Goal: Task Accomplishment & Management: Complete application form

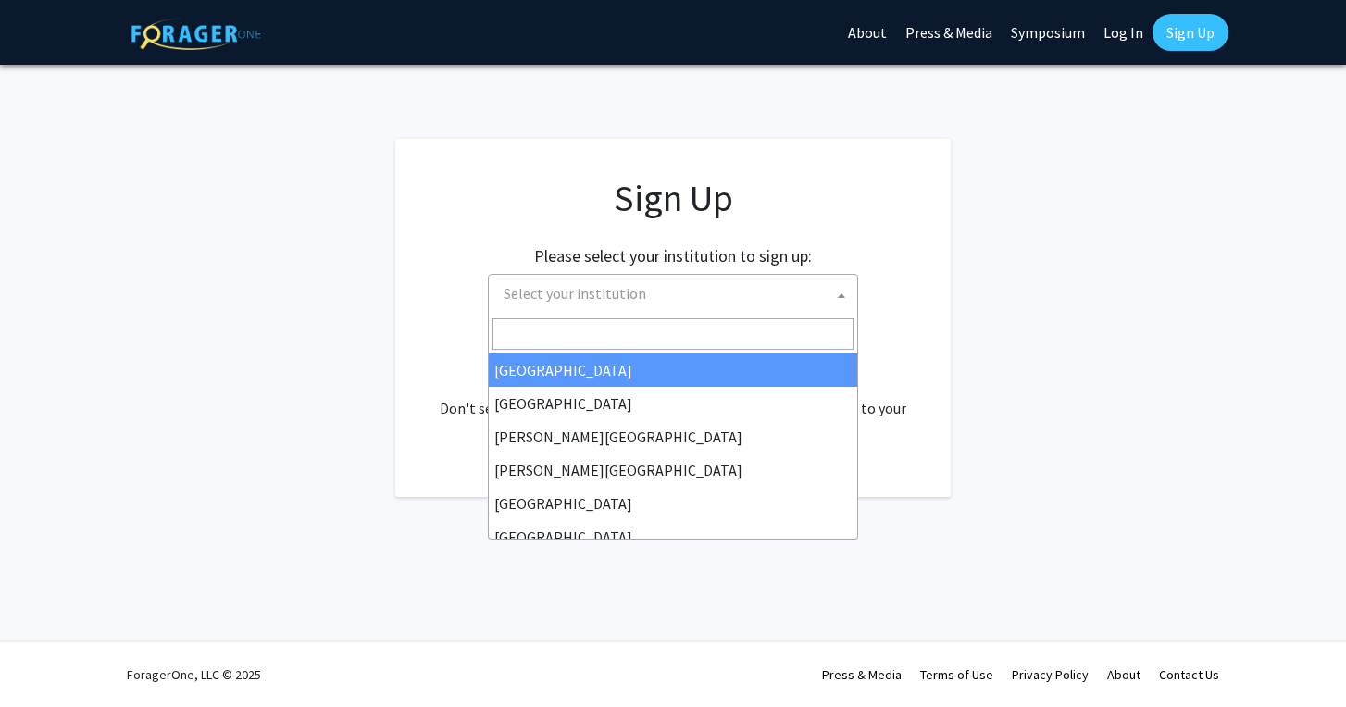
click at [653, 299] on span "Select your institution" at bounding box center [676, 294] width 361 height 38
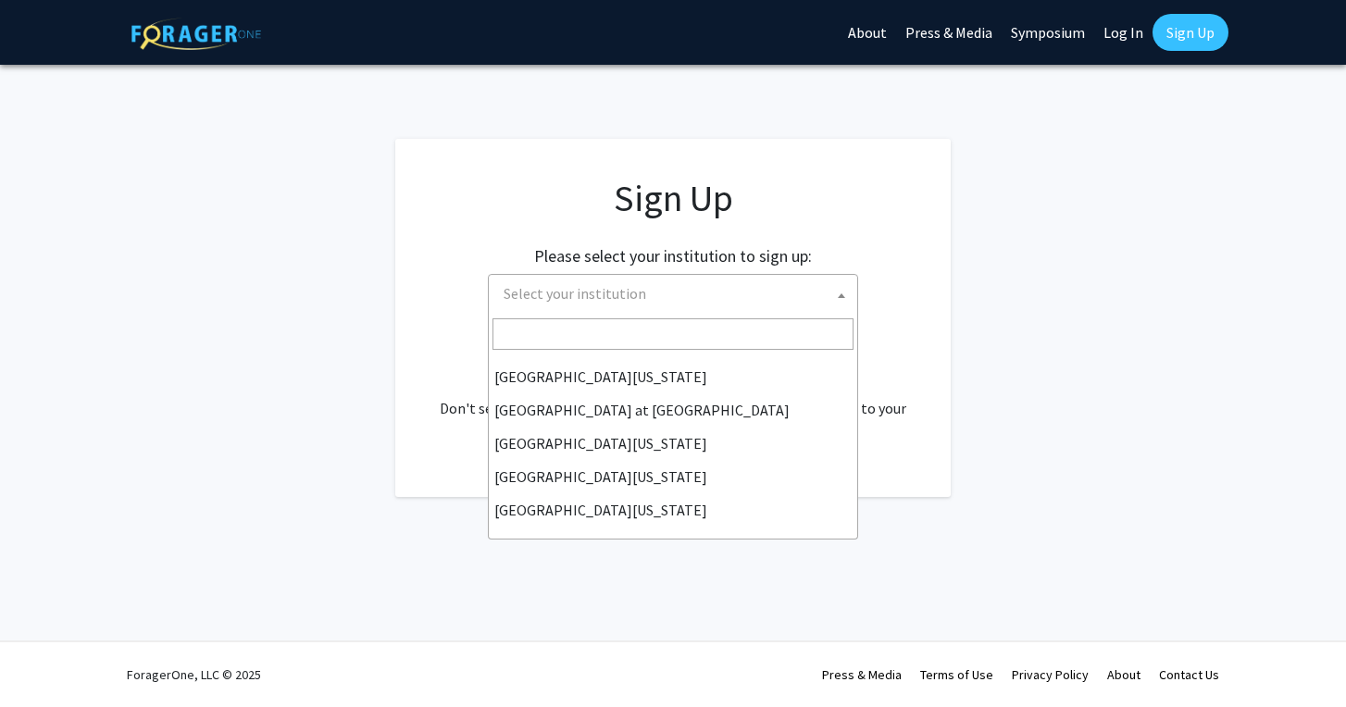
scroll to position [648, 0]
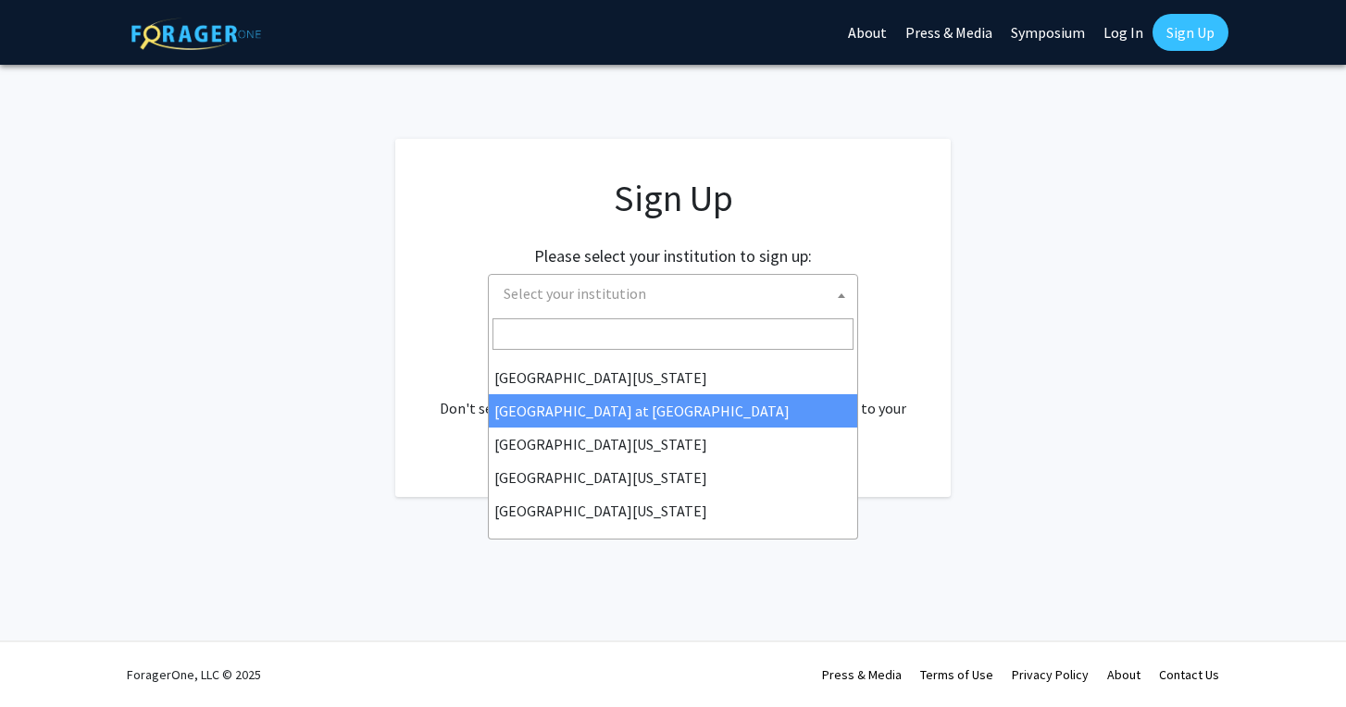
select select "18"
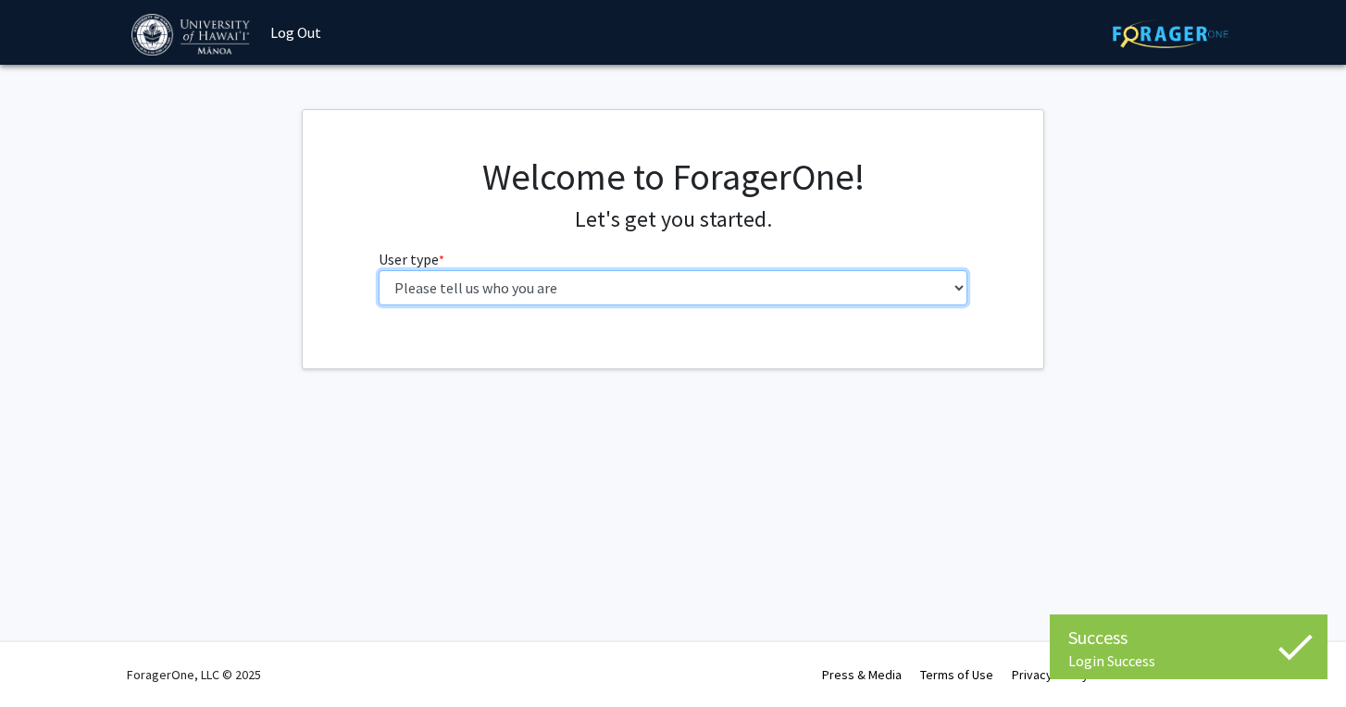
select select "1: undergrad"
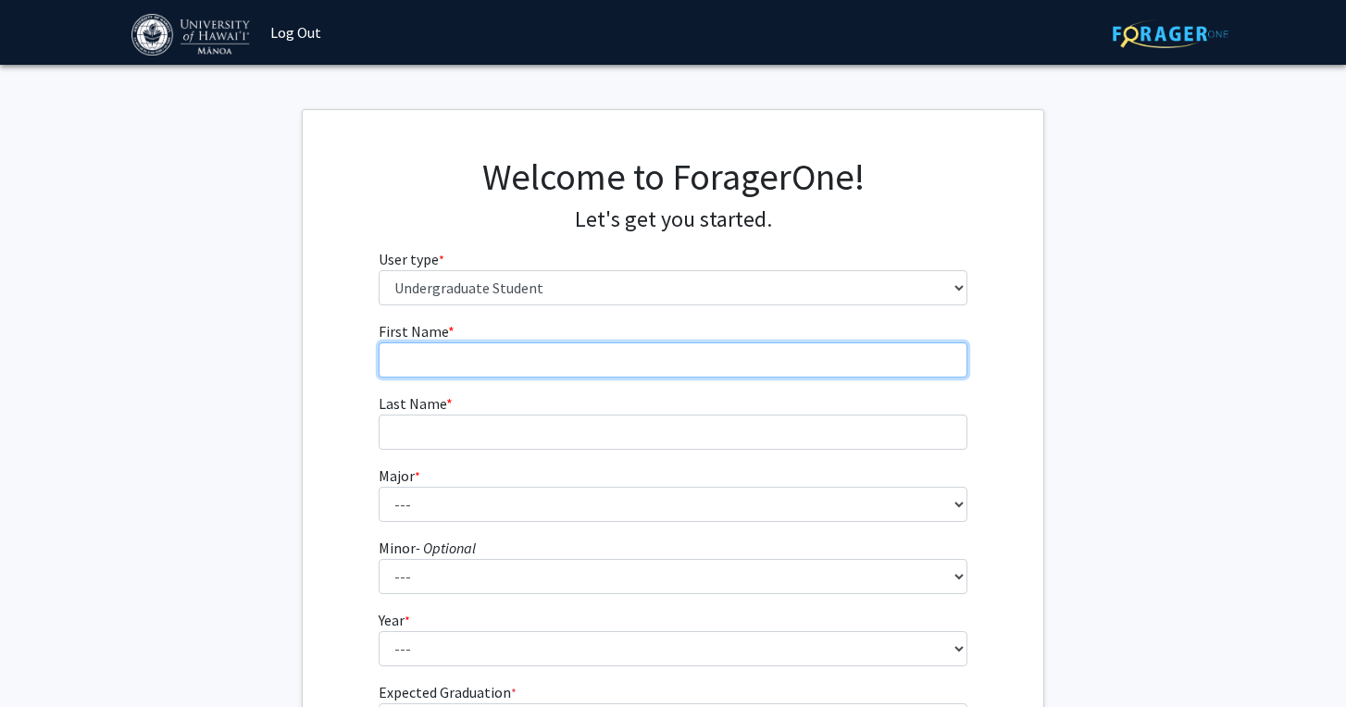
click at [669, 373] on input "First Name * required" at bounding box center [674, 360] width 590 height 35
click at [408, 360] on input "[PERSON_NAME]" at bounding box center [674, 360] width 590 height 35
type input "[PERSON_NAME]"
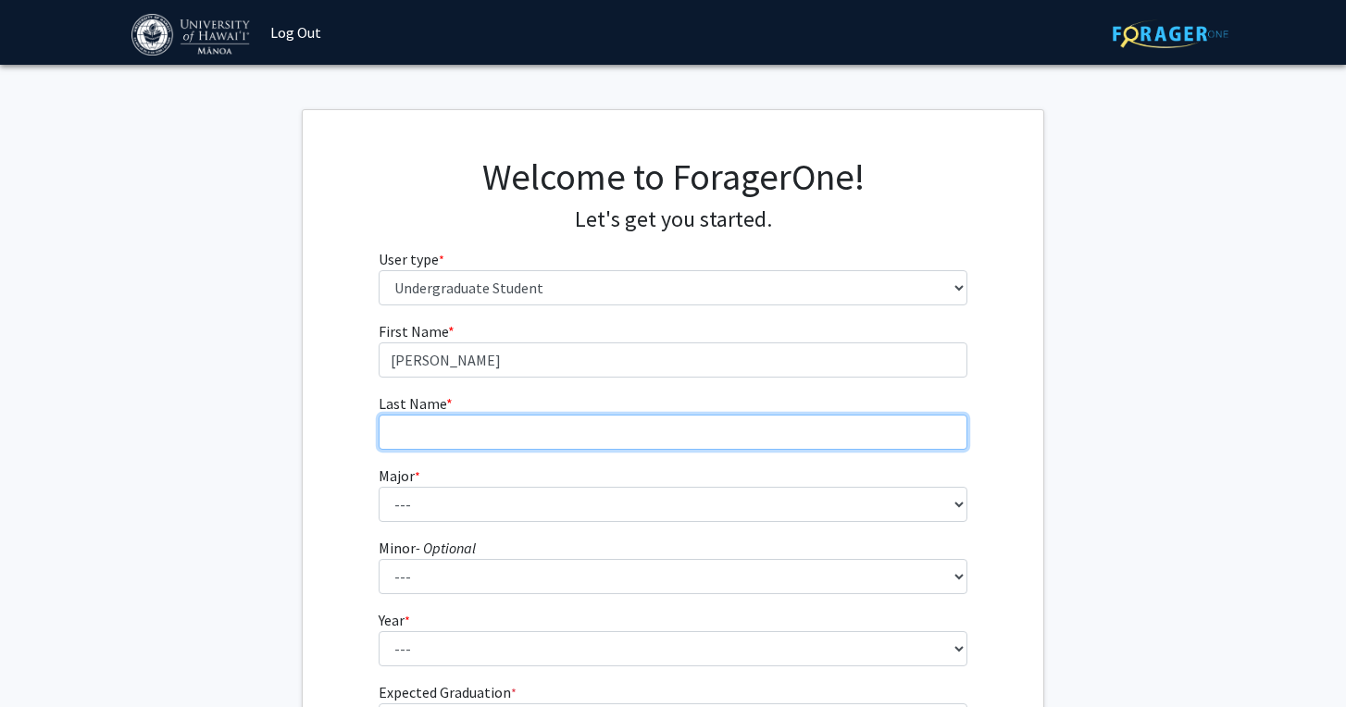
click at [435, 423] on input "Last Name * required" at bounding box center [674, 432] width 590 height 35
type input "[PERSON_NAME]"
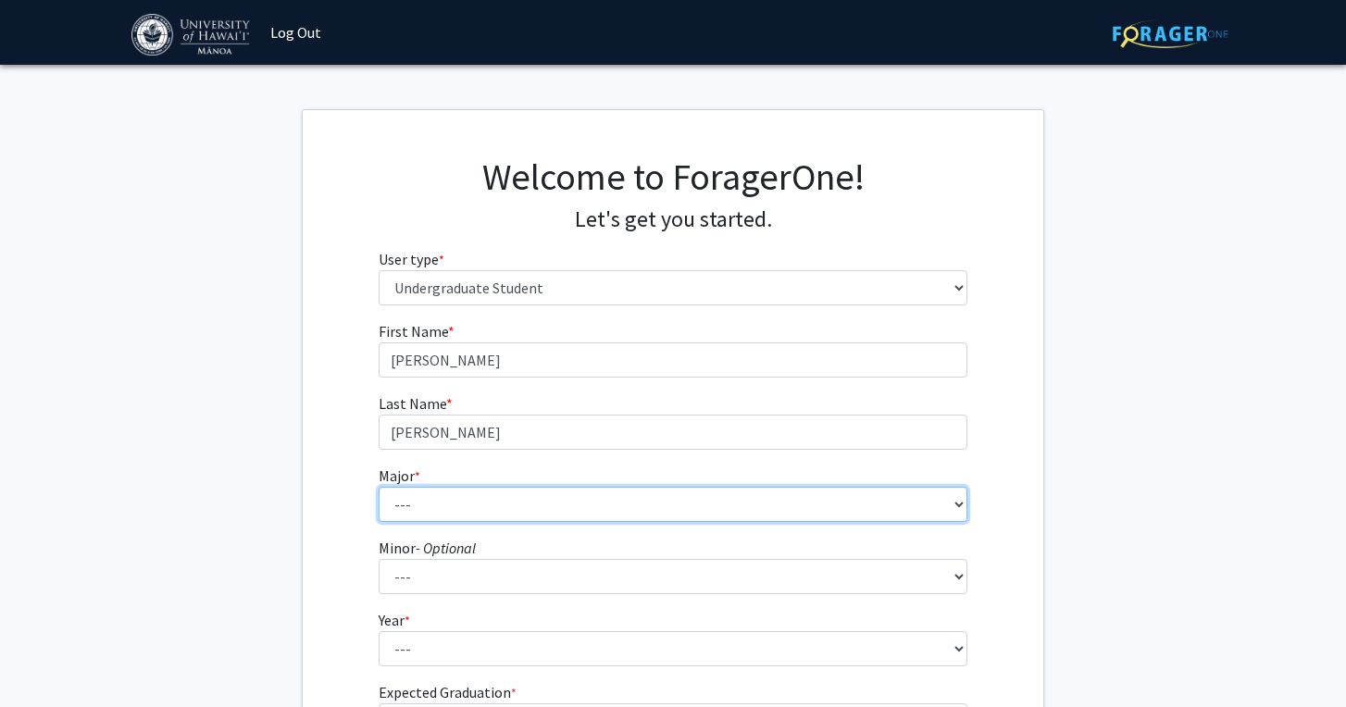
select select "13: 1395"
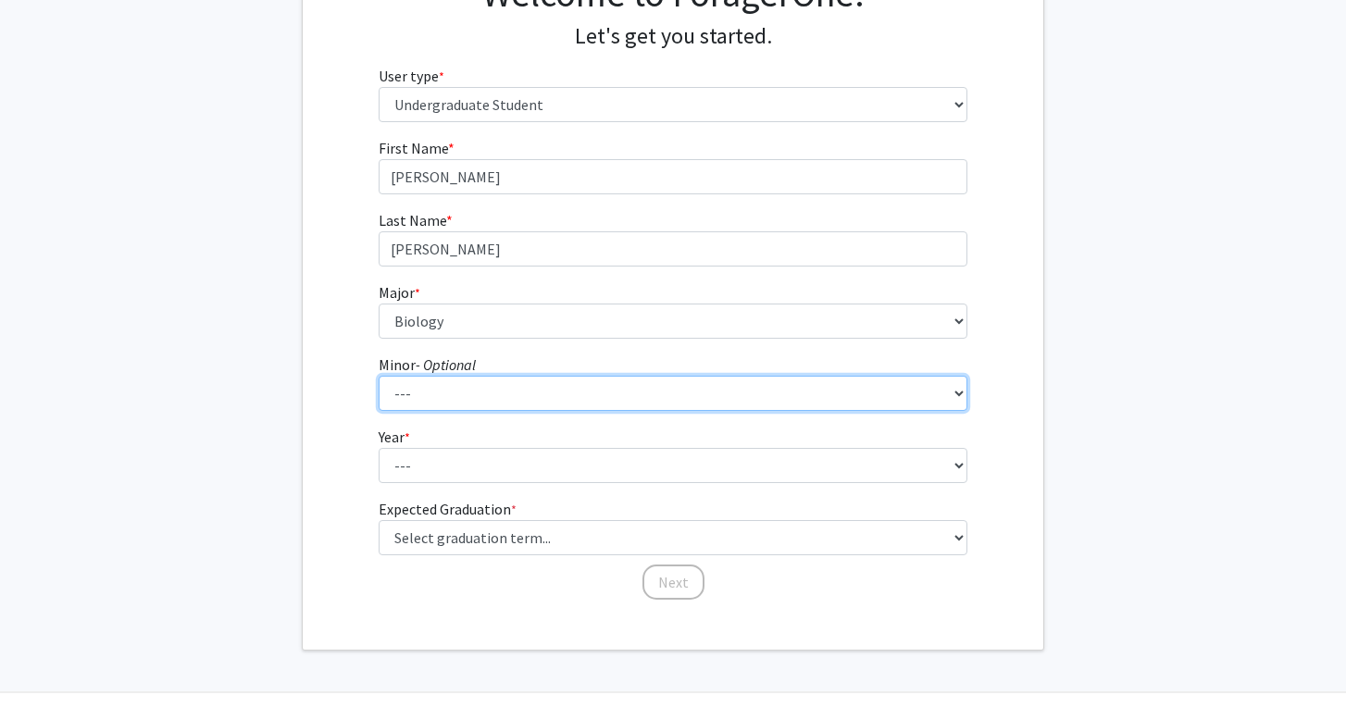
scroll to position [177, 0]
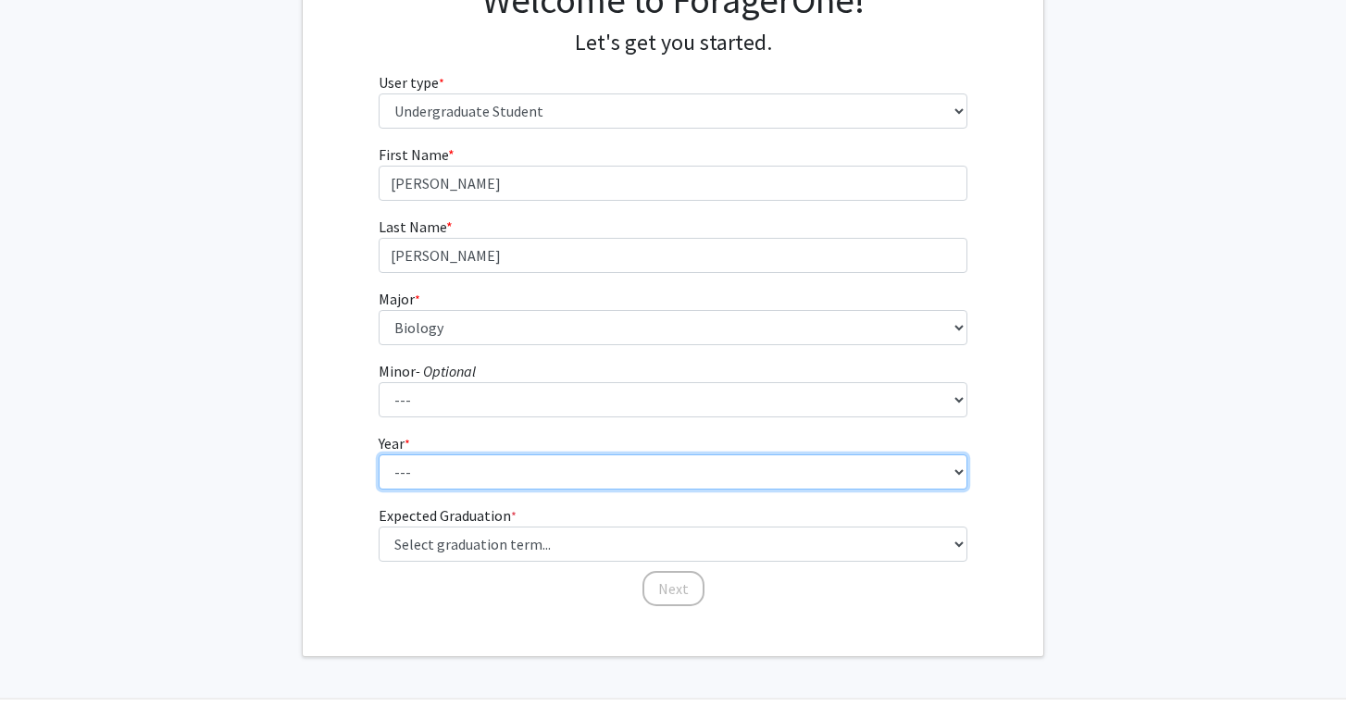
select select "2: sophomore"
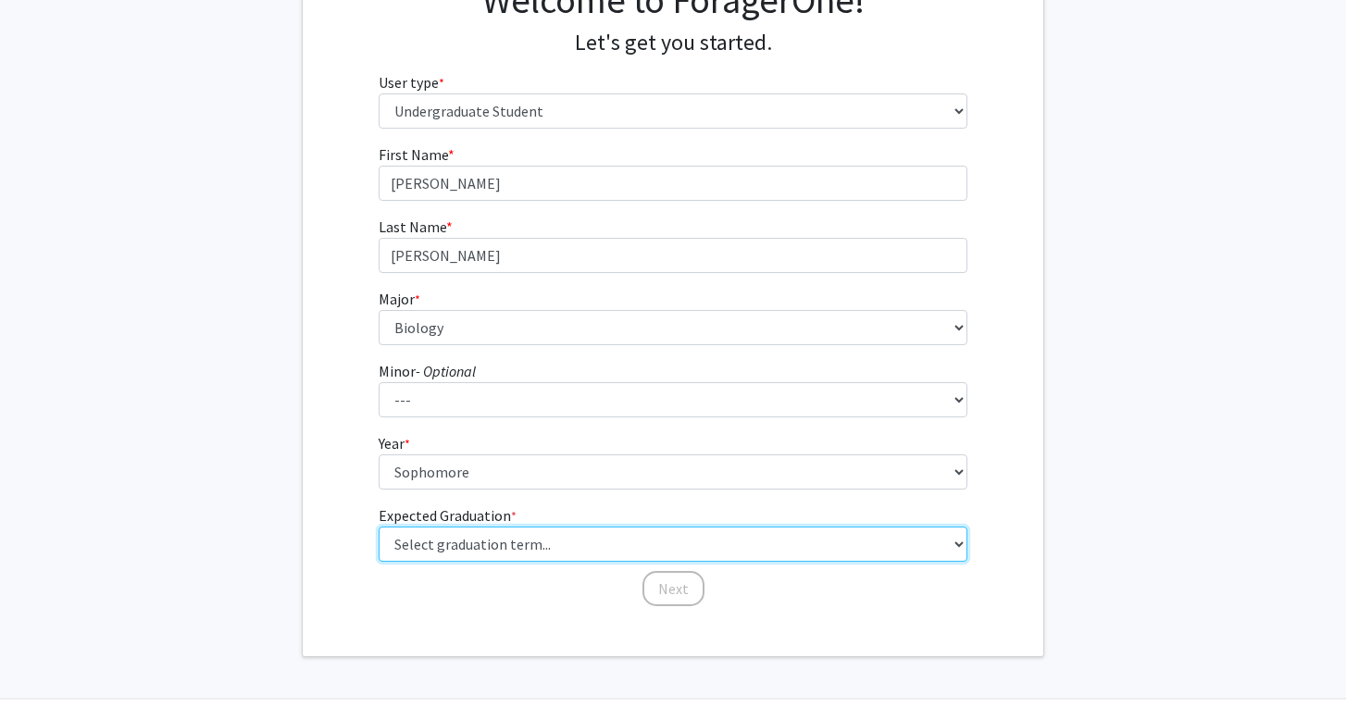
select select "9: spring_2027"
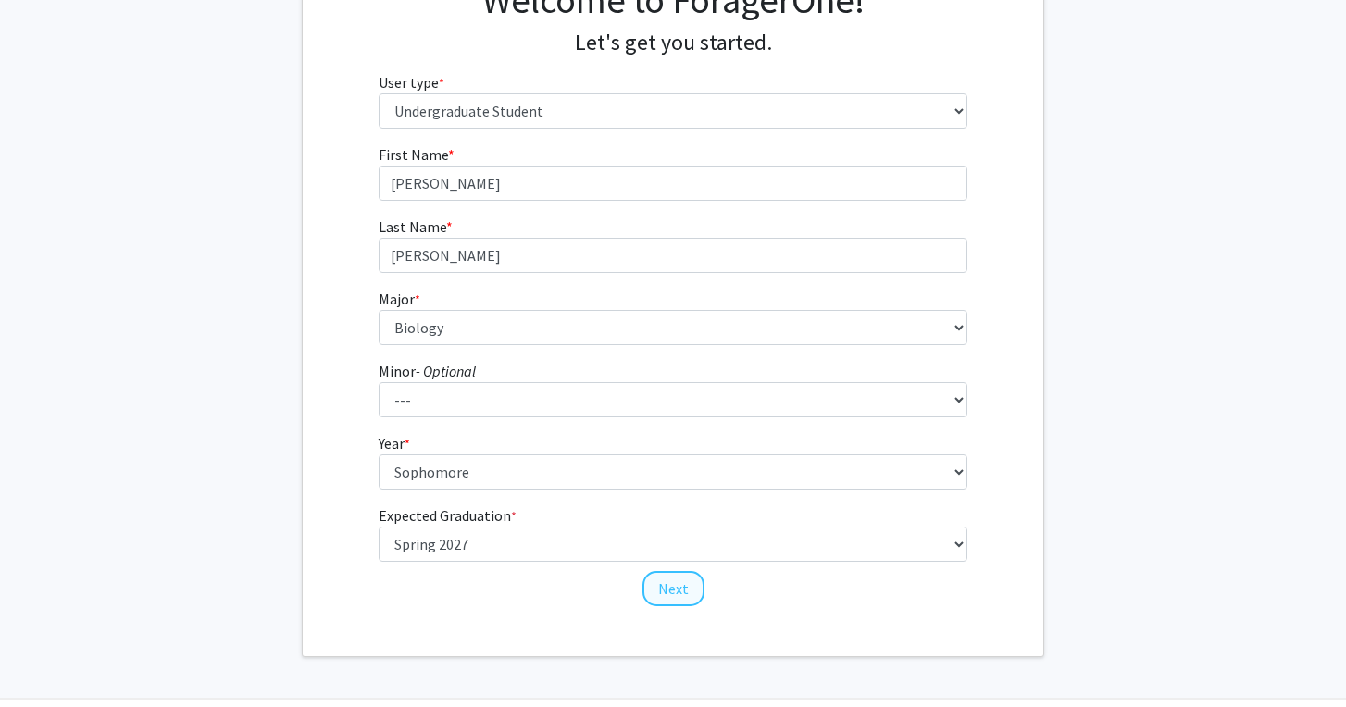
click at [663, 582] on button "Next" at bounding box center [674, 588] width 62 height 35
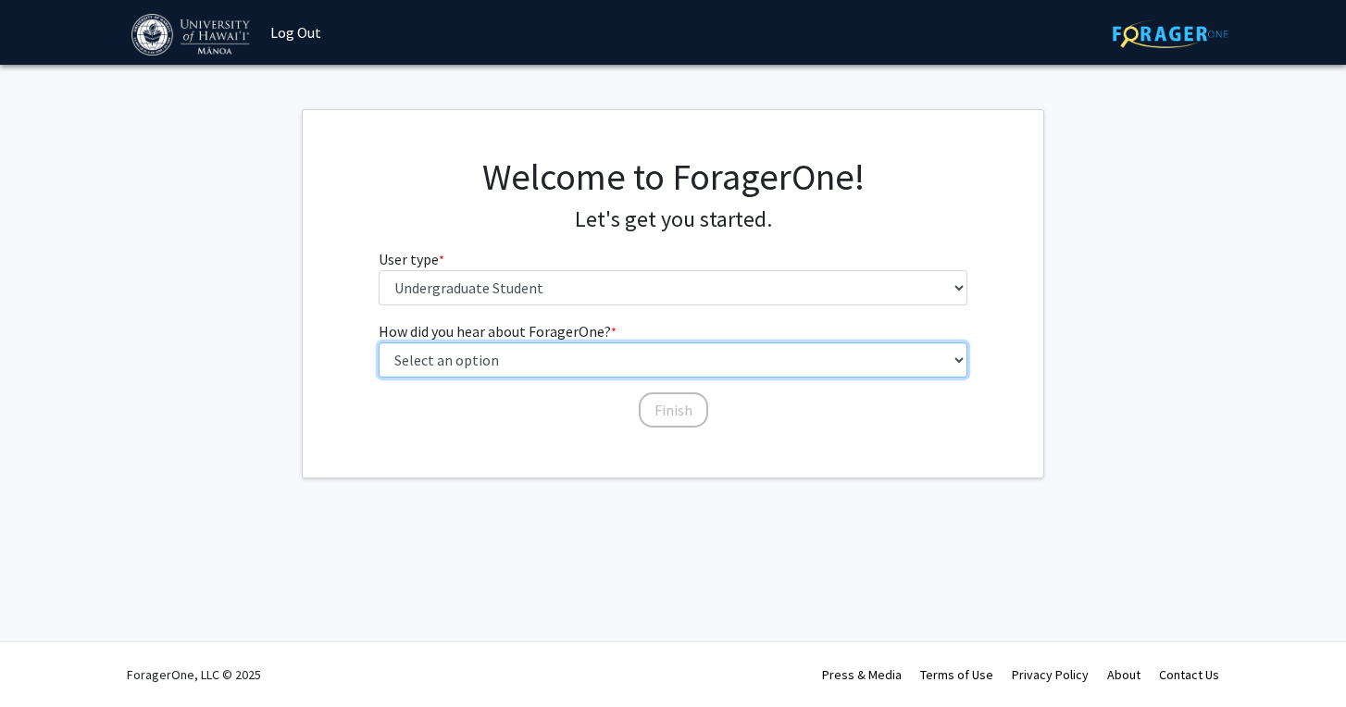
select select "2: faculty_recommendation"
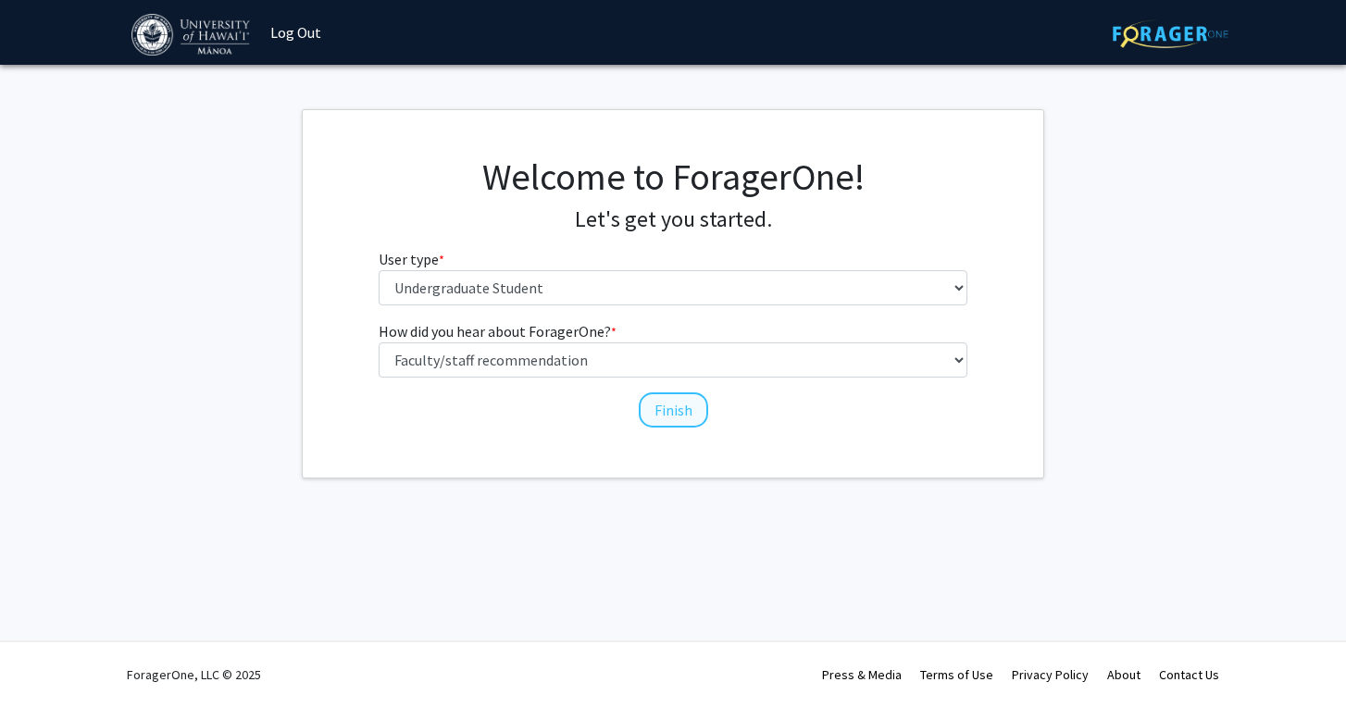
click at [698, 414] on button "Finish" at bounding box center [673, 410] width 69 height 35
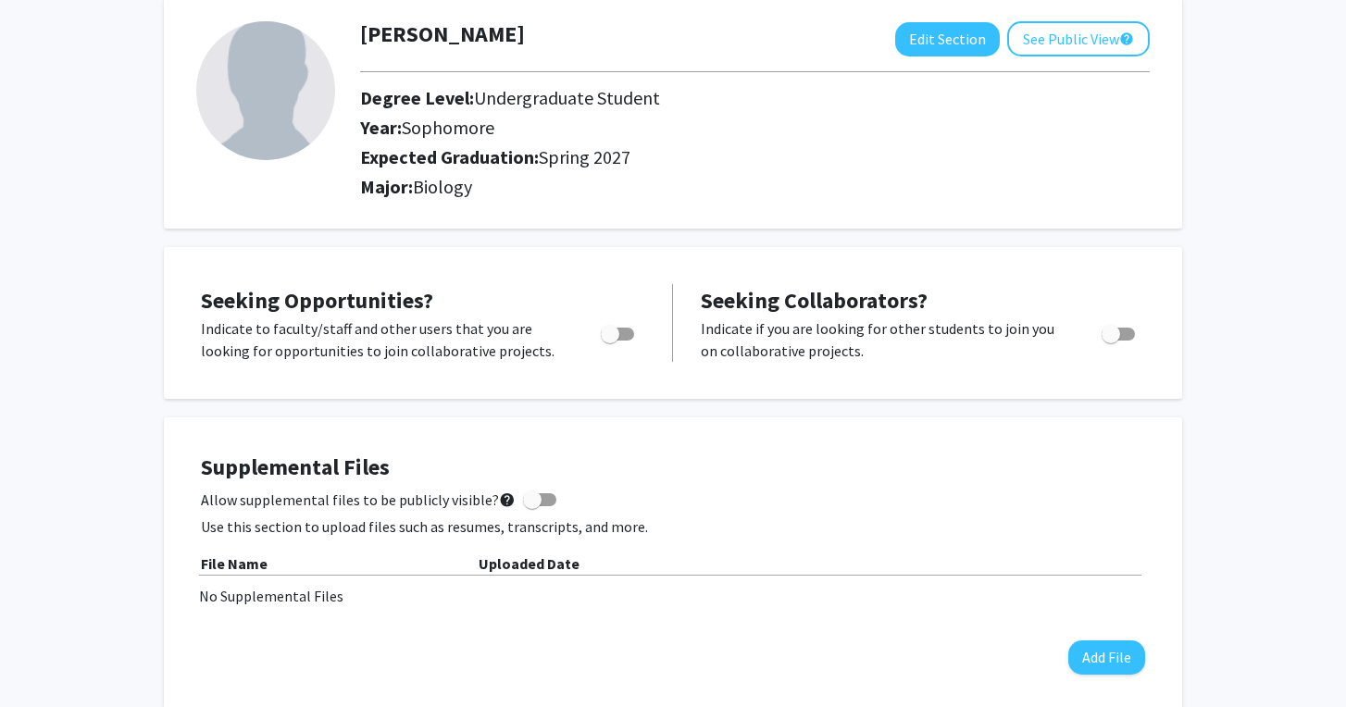
scroll to position [101, 0]
click at [614, 343] on span "Toggle" at bounding box center [610, 334] width 19 height 19
click at [610, 342] on input "Are you actively seeking opportunities?" at bounding box center [609, 341] width 1 height 1
checkbox input "true"
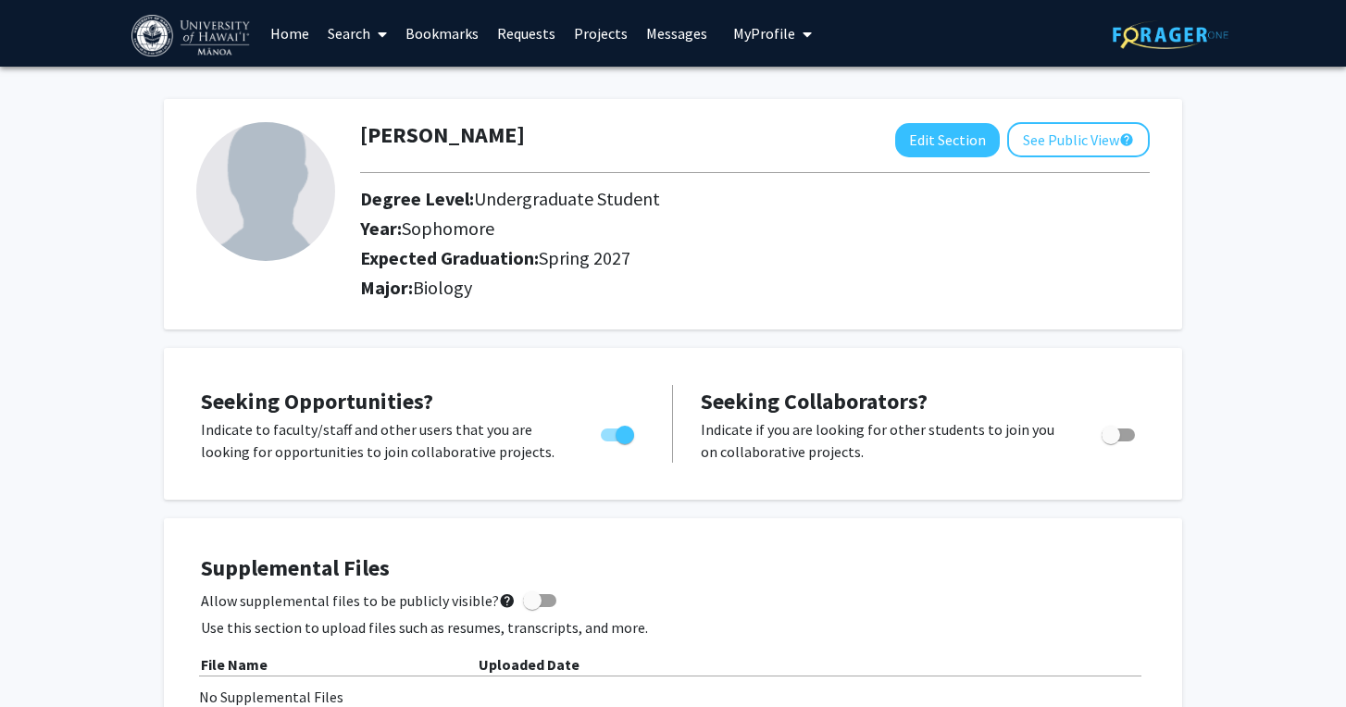
scroll to position [0, 0]
click at [610, 36] on link "Projects" at bounding box center [601, 33] width 72 height 65
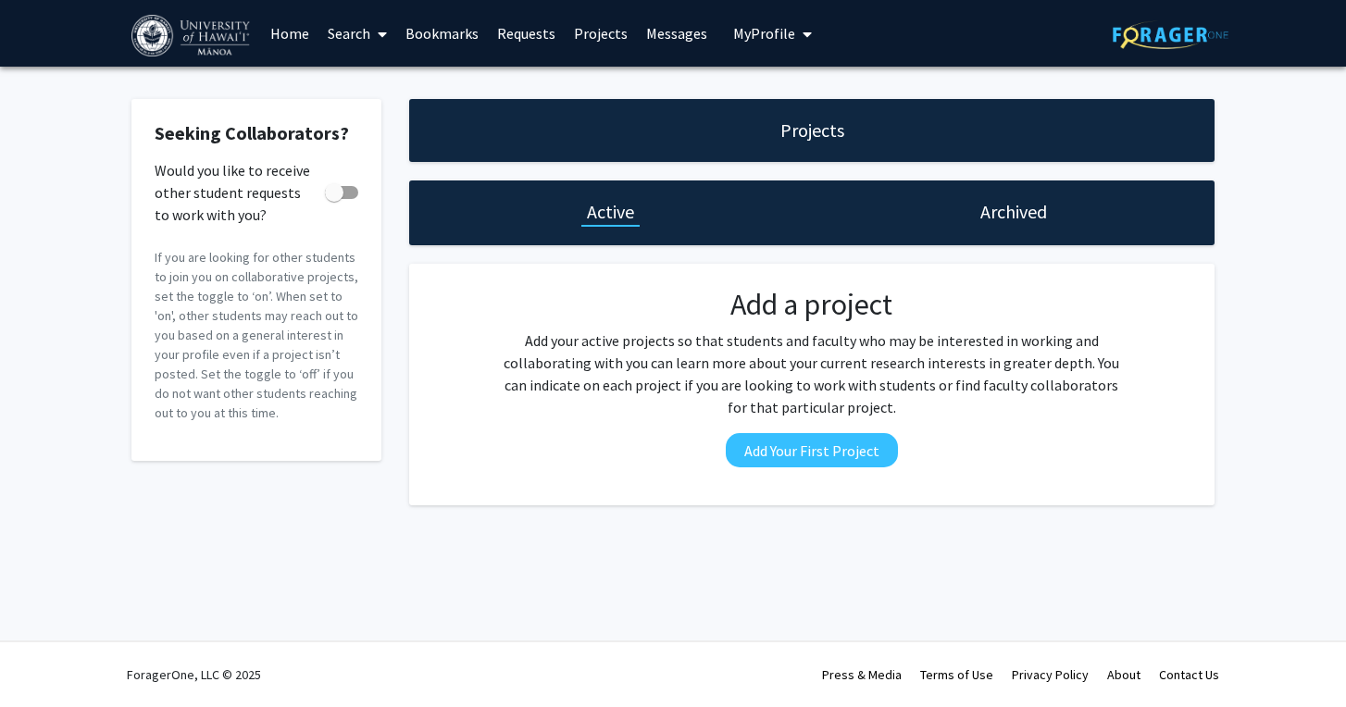
click at [520, 38] on link "Requests" at bounding box center [526, 33] width 77 height 65
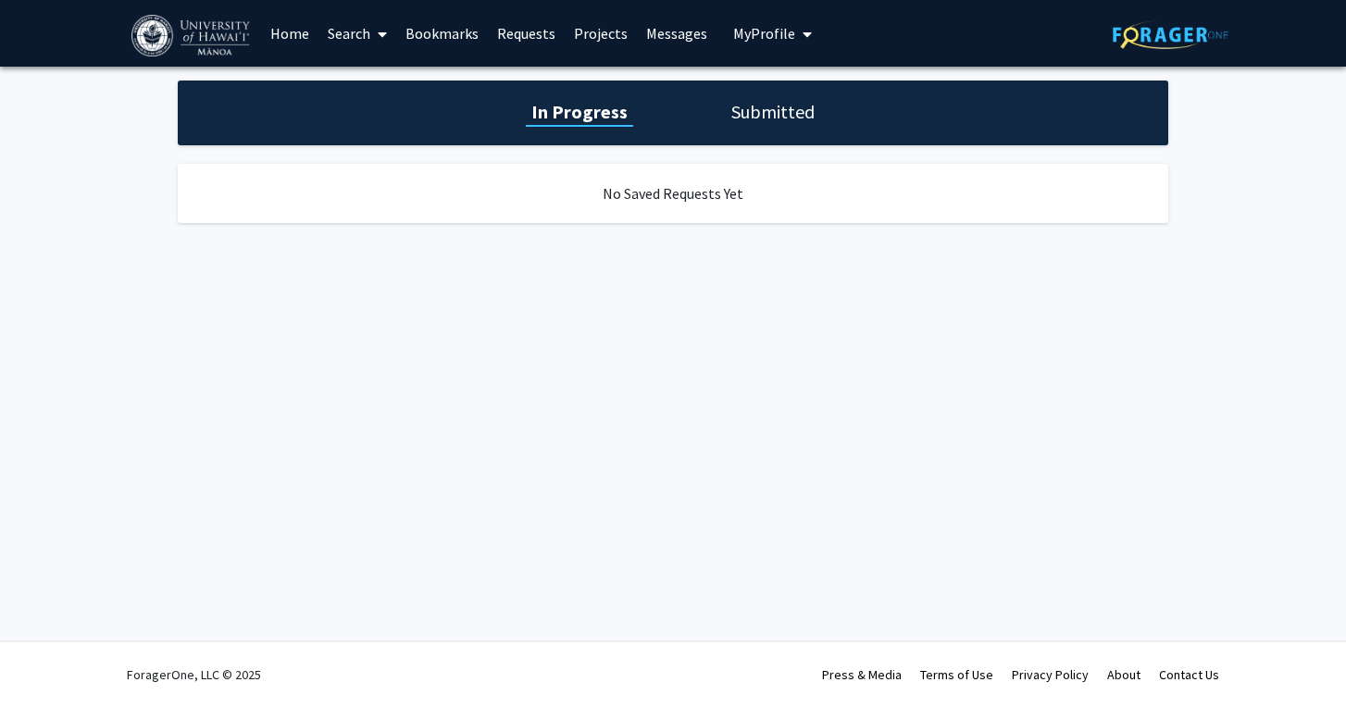
click at [278, 35] on link "Home" at bounding box center [289, 33] width 57 height 65
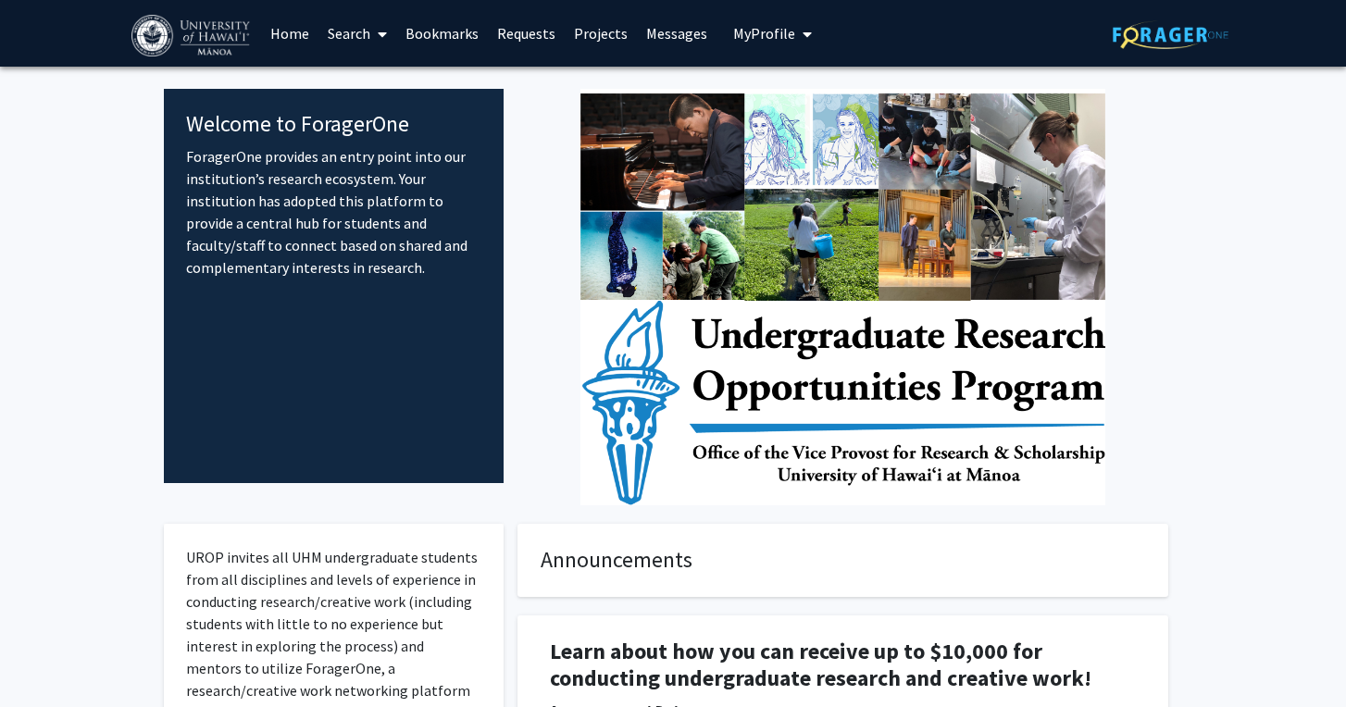
click at [378, 37] on icon at bounding box center [382, 34] width 9 height 15
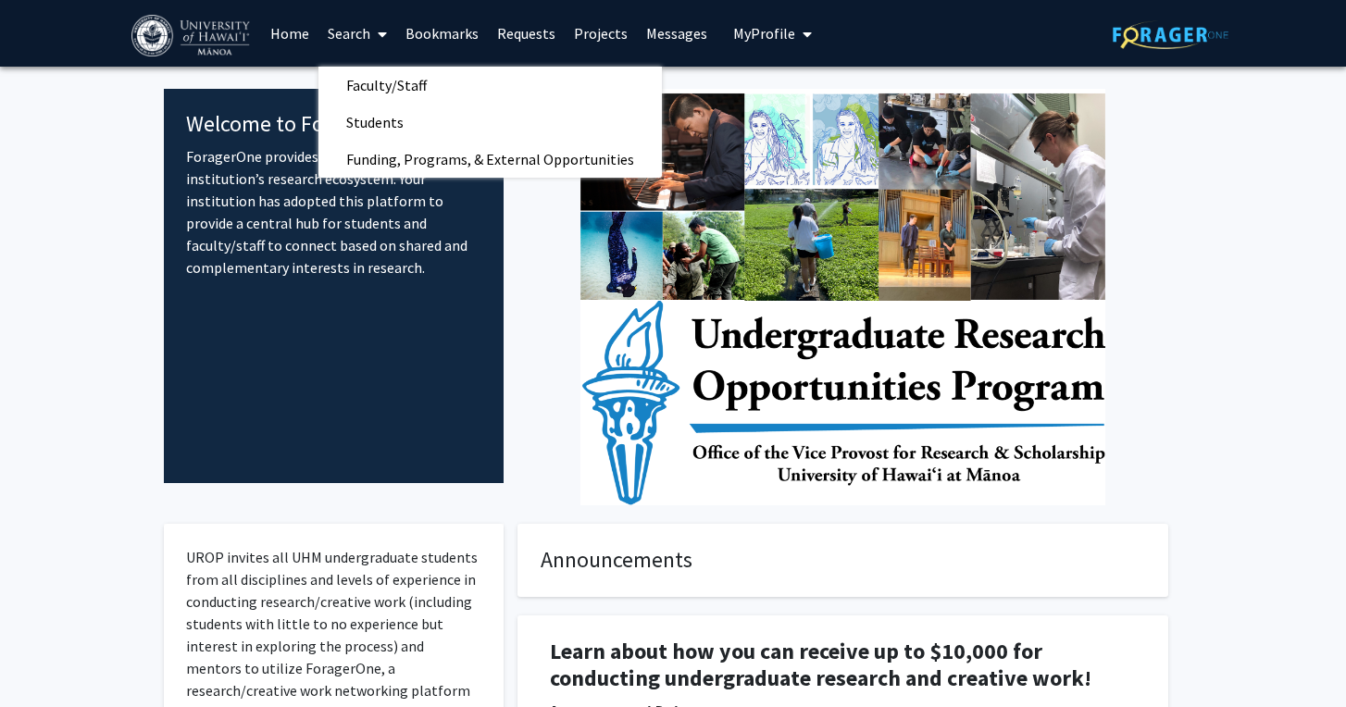
click at [386, 42] on icon at bounding box center [382, 34] width 9 height 15
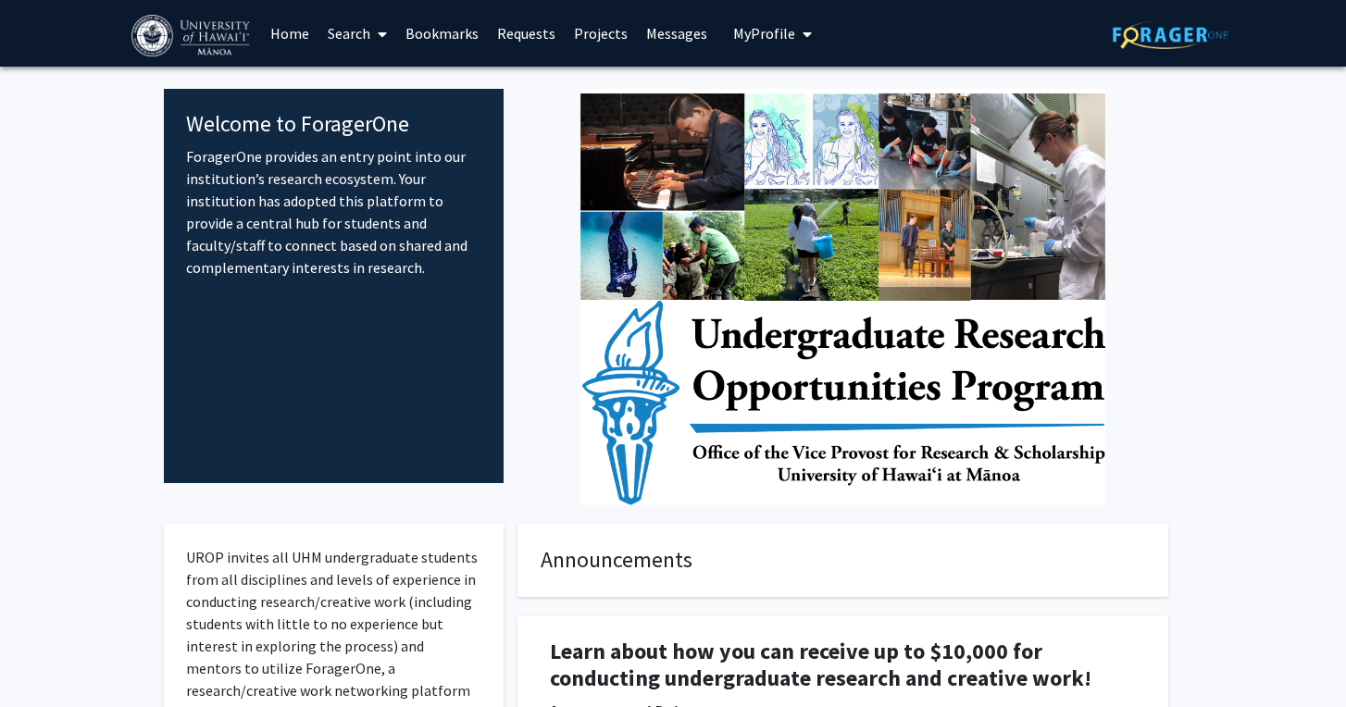
click at [171, 19] on img at bounding box center [192, 36] width 122 height 42
click at [169, 42] on img at bounding box center [192, 36] width 122 height 42
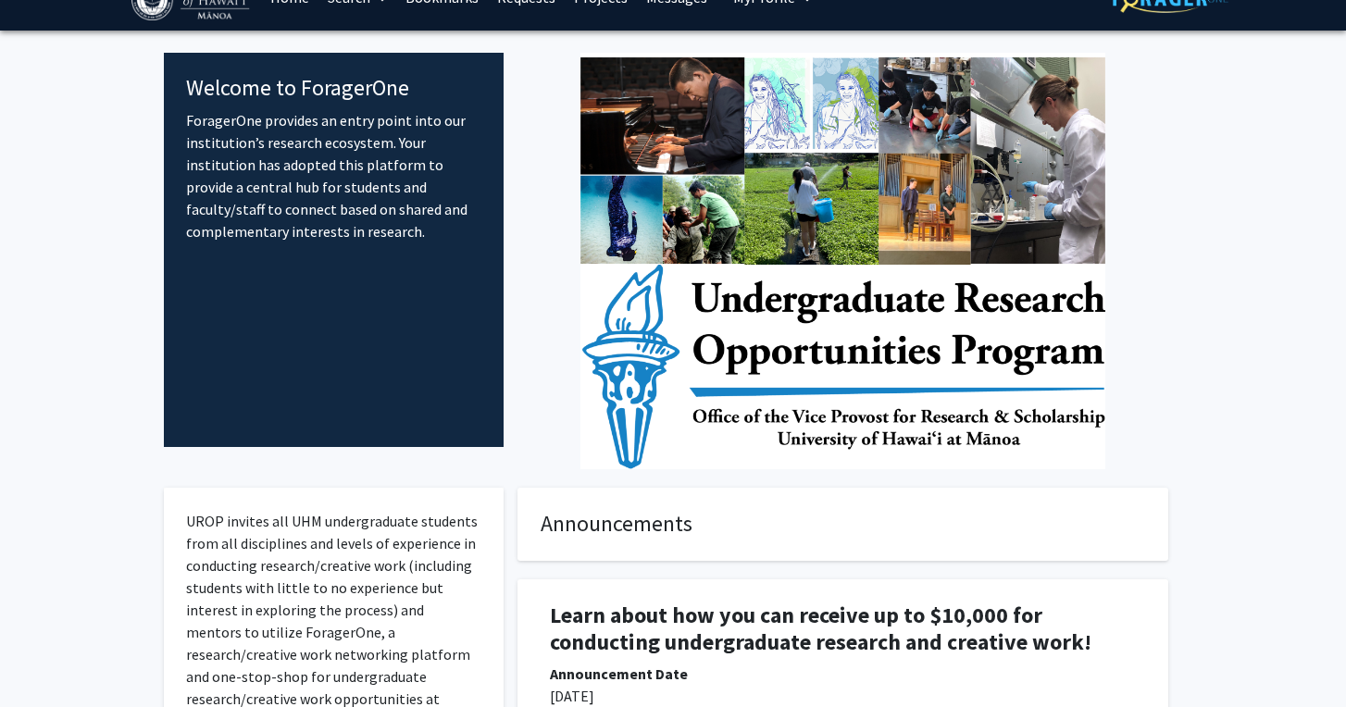
scroll to position [36, 0]
